Goal: Transaction & Acquisition: Purchase product/service

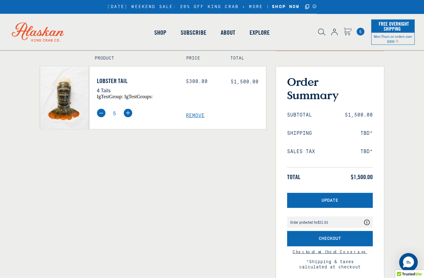
scroll to position [36, 0]
click at [101, 117] on img at bounding box center [101, 113] width 9 height 9
click at [103, 117] on img at bounding box center [101, 113] width 9 height 9
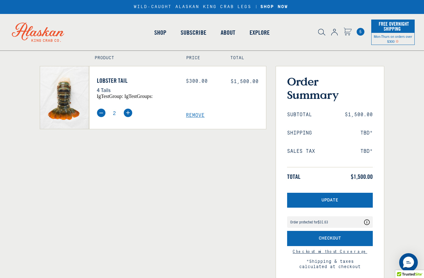
type input "1"
click at [315, 197] on button "Update" at bounding box center [330, 200] width 86 height 15
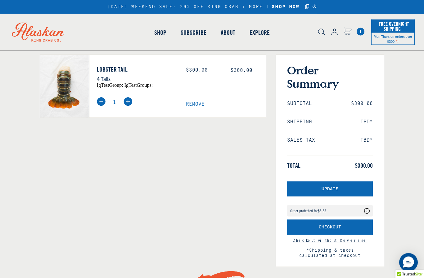
scroll to position [47, 0]
click at [309, 226] on button "Checkout" at bounding box center [330, 227] width 86 height 15
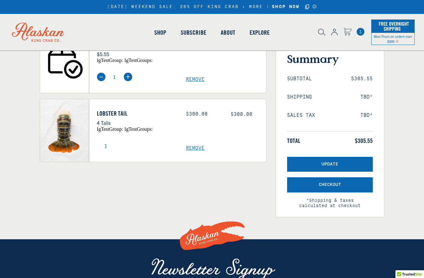
scroll to position [72, 0]
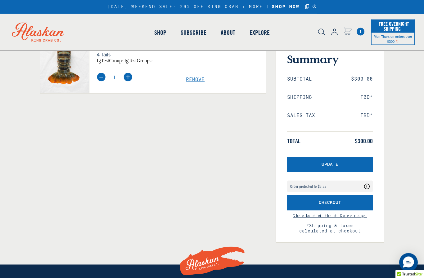
scroll to position [72, 0]
